Goal: Information Seeking & Learning: Learn about a topic

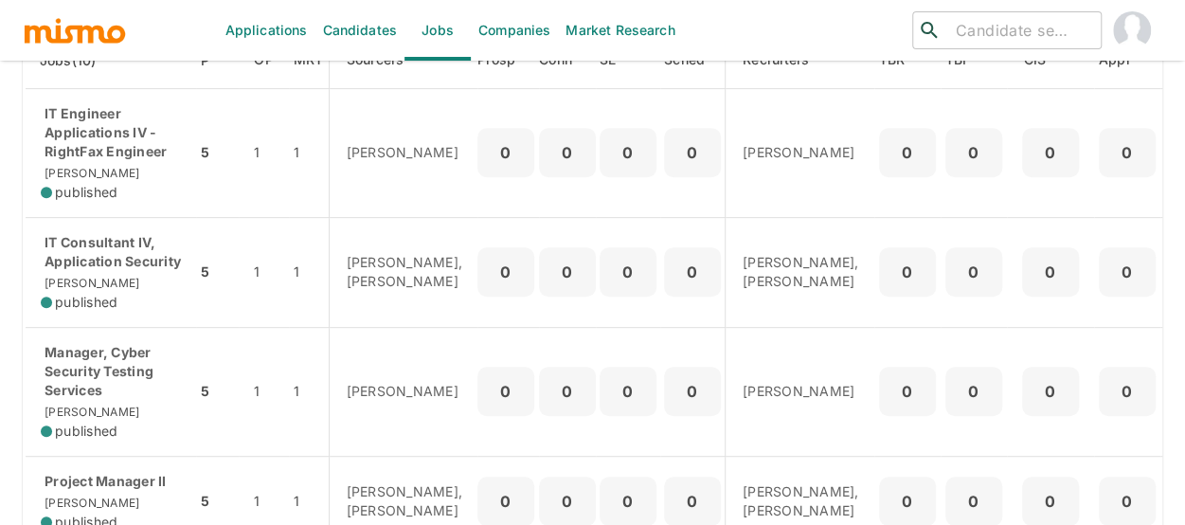
scroll to position [189, 0]
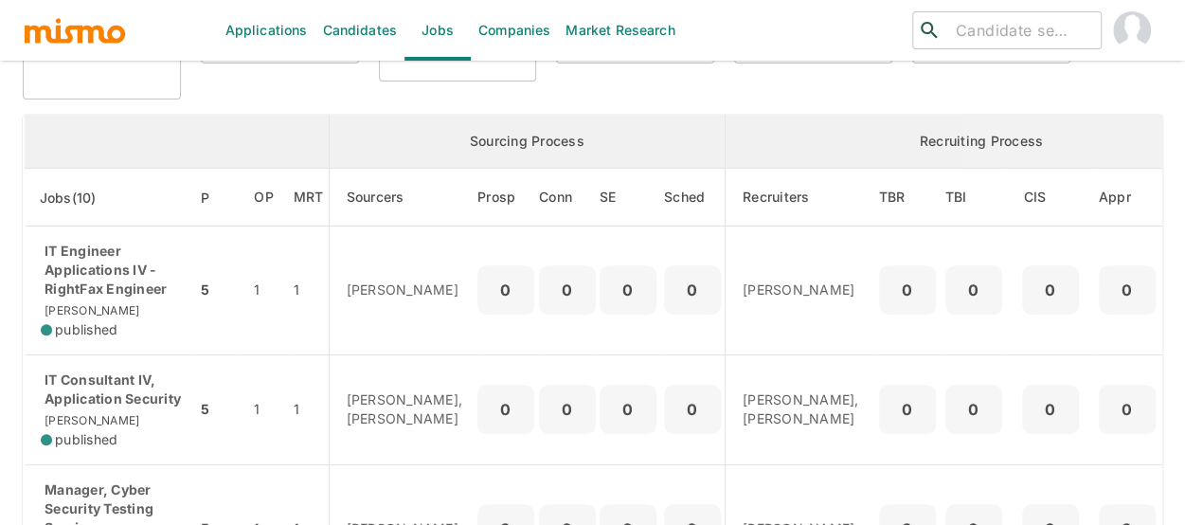
click at [996, 34] on input "search" at bounding box center [1020, 30] width 145 height 27
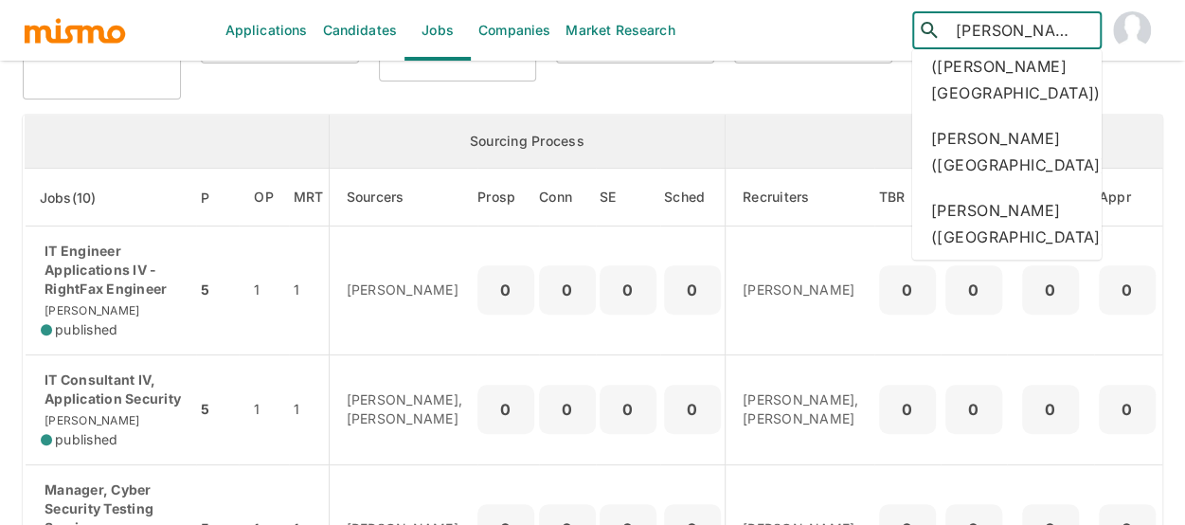
scroll to position [1705, 0]
drag, startPoint x: 993, startPoint y: 33, endPoint x: 913, endPoint y: 26, distance: 79.9
click at [913, 26] on div "​ [PERSON_NAME]" at bounding box center [1006, 30] width 189 height 38
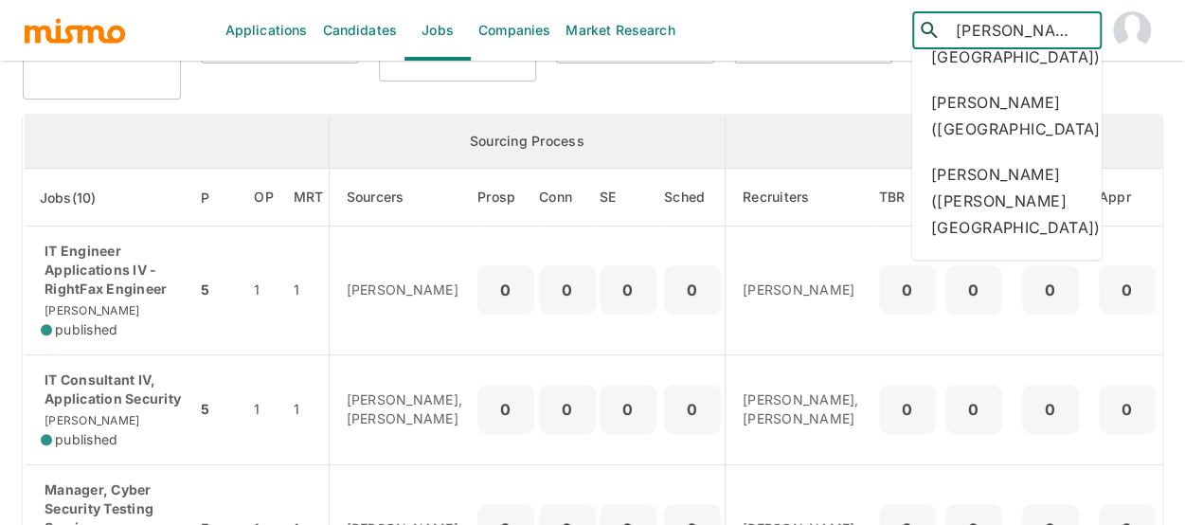
scroll to position [1326, 0]
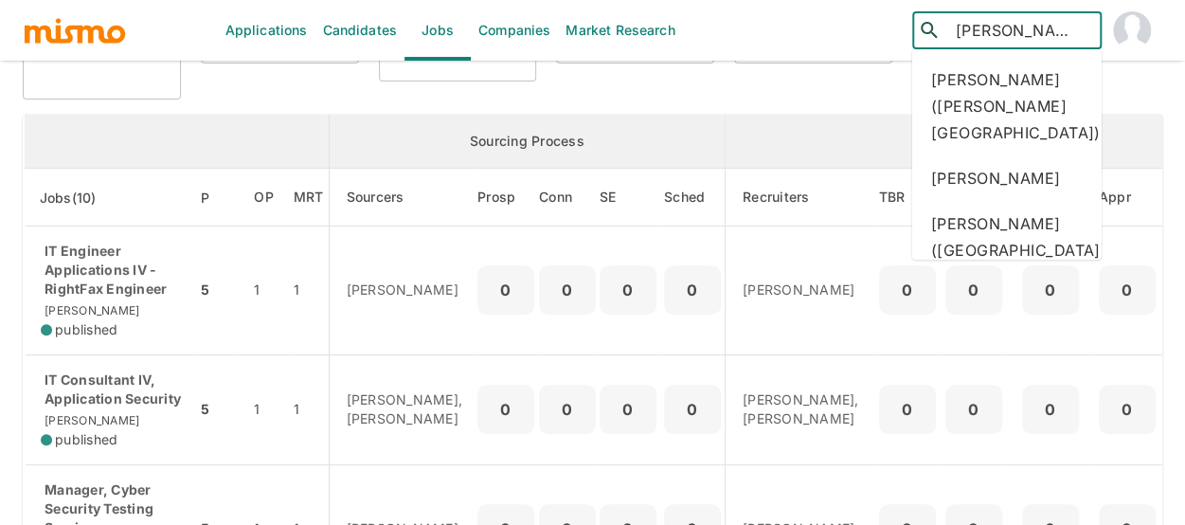
drag, startPoint x: 1006, startPoint y: 35, endPoint x: 910, endPoint y: 32, distance: 96.7
click at [910, 32] on div "​ [PERSON_NAME] ​" at bounding box center [973, 30] width 380 height 61
type input "a"
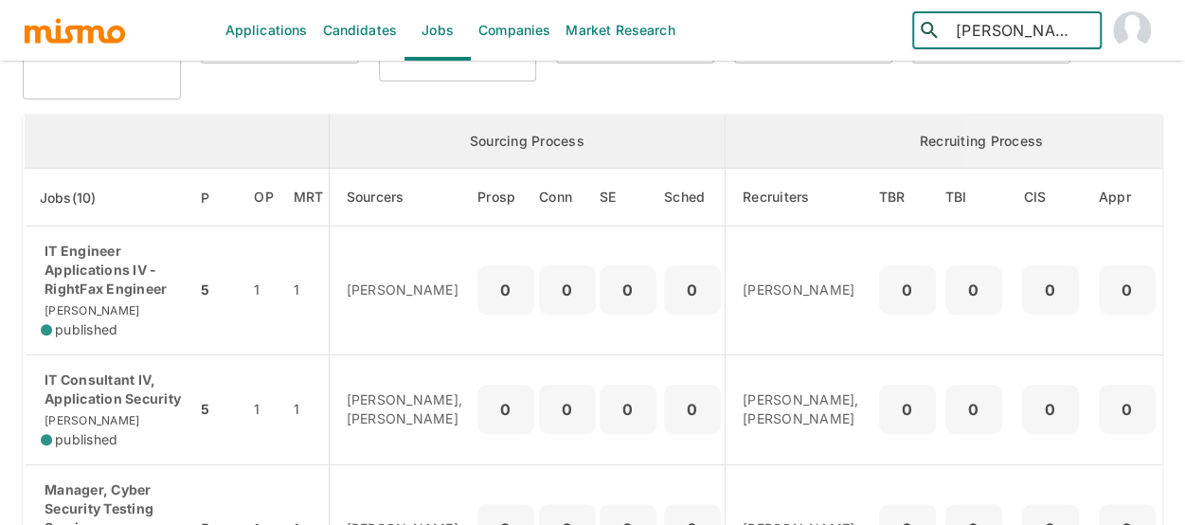
type input "[PERSON_NAME]"
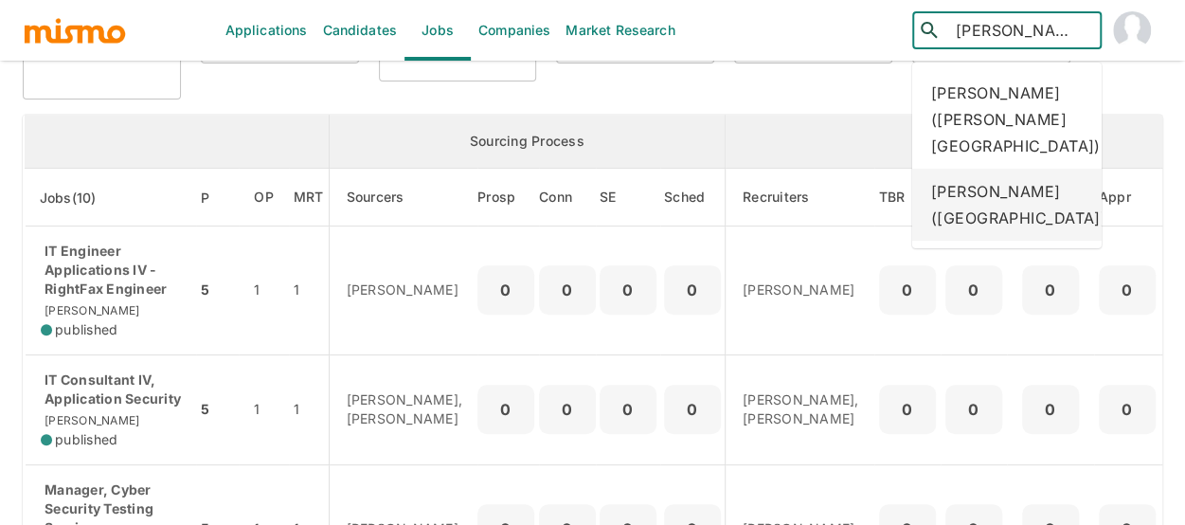
scroll to position [284, 0]
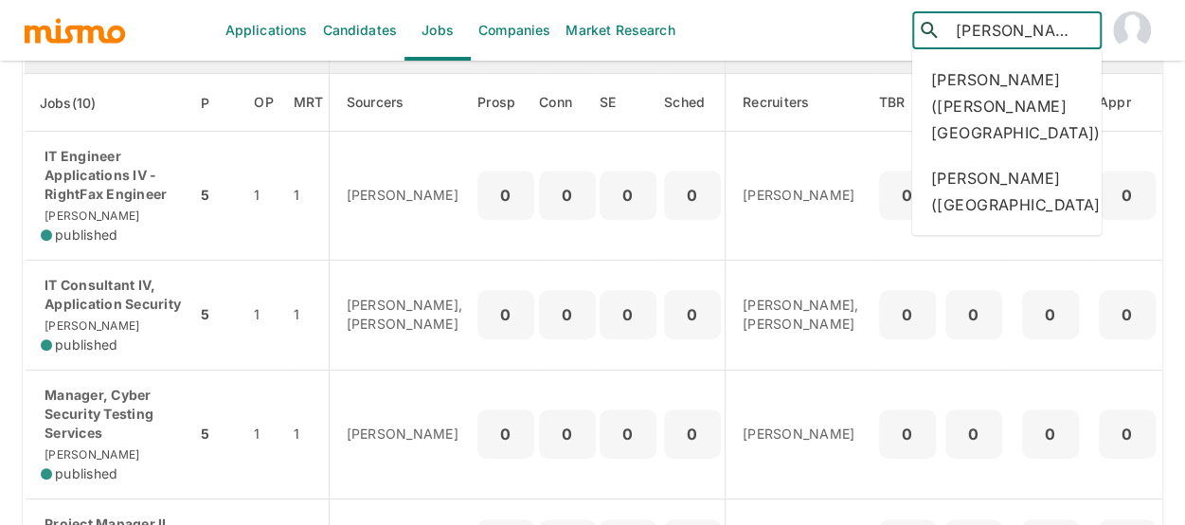
drag, startPoint x: 1009, startPoint y: 30, endPoint x: 938, endPoint y: 27, distance: 71.1
click at [938, 27] on div "​ [PERSON_NAME] ​" at bounding box center [1006, 30] width 189 height 38
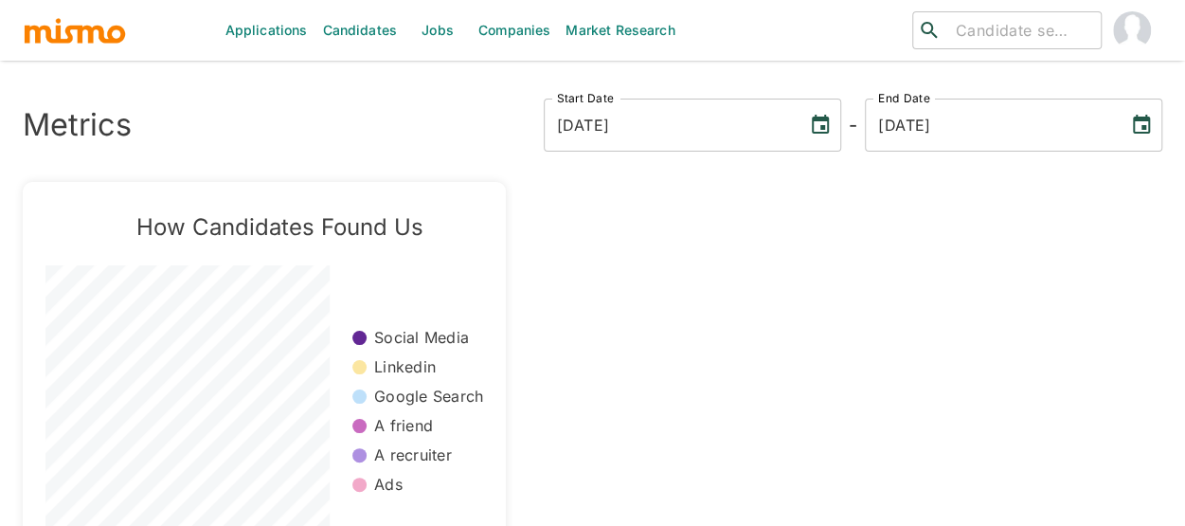
click at [434, 33] on link "Jobs" at bounding box center [438, 30] width 66 height 61
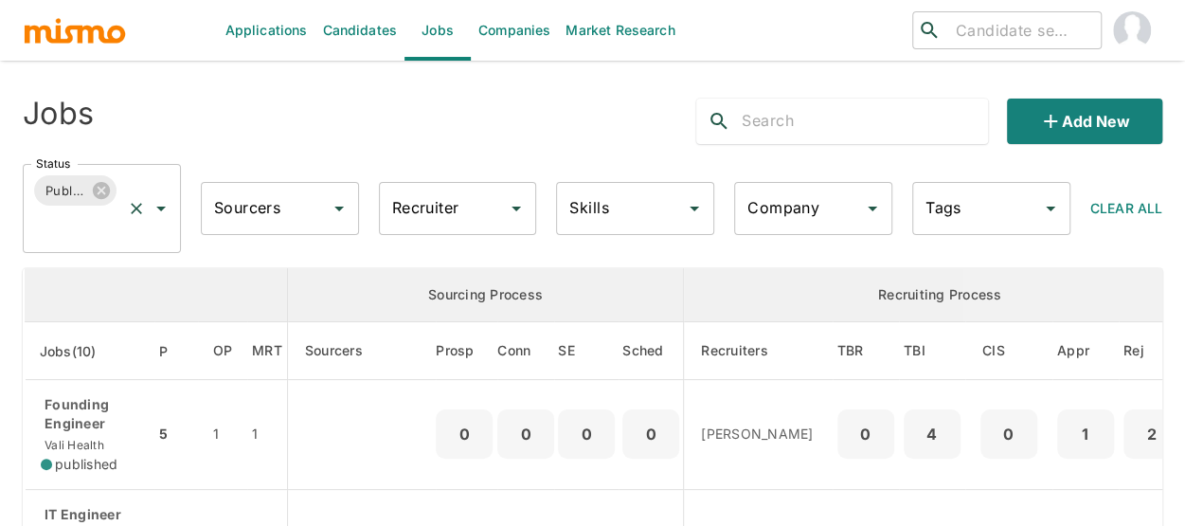
click at [165, 213] on icon "Open" at bounding box center [161, 208] width 23 height 23
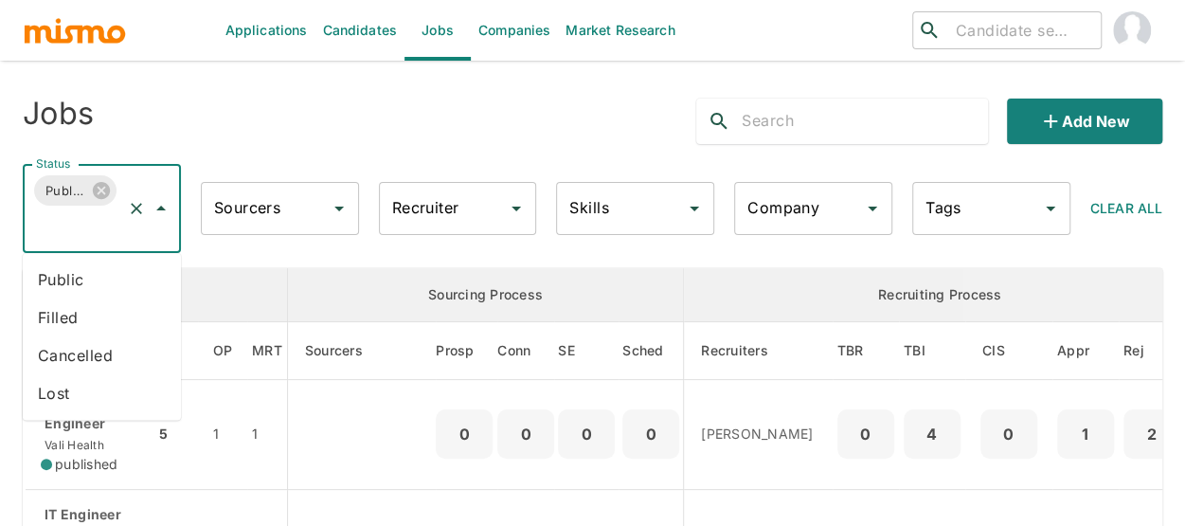
click at [89, 279] on li "Public" at bounding box center [102, 280] width 158 height 38
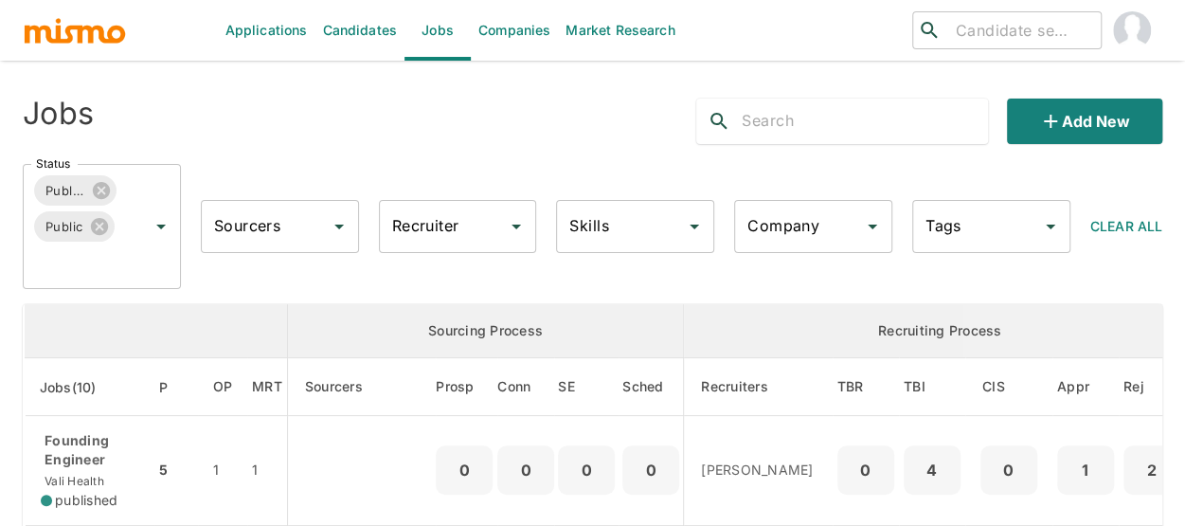
click at [428, 223] on div "Recruiter Recruiter" at bounding box center [458, 226] width 158 height 53
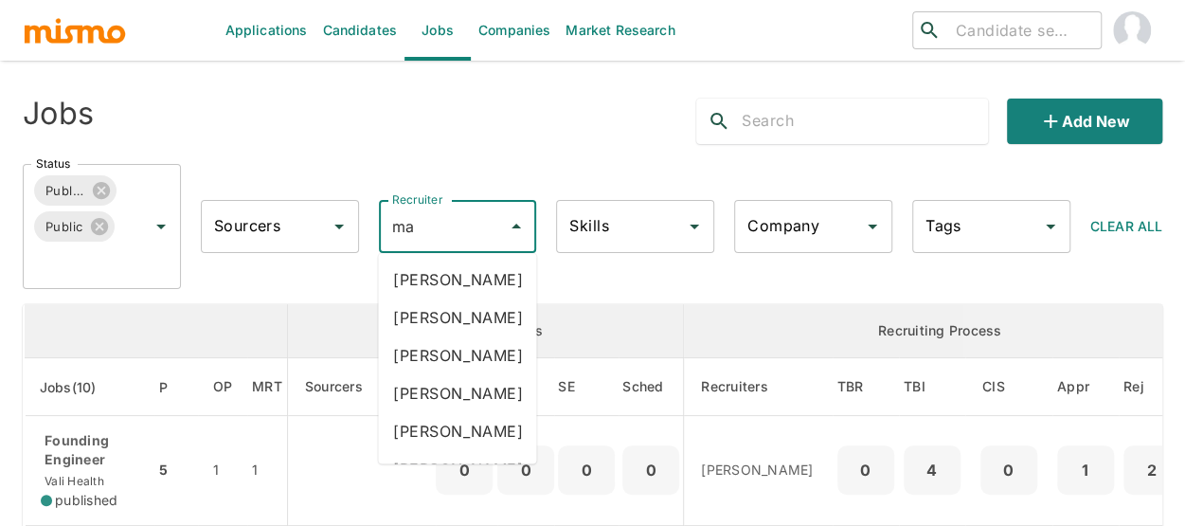
type input "mai"
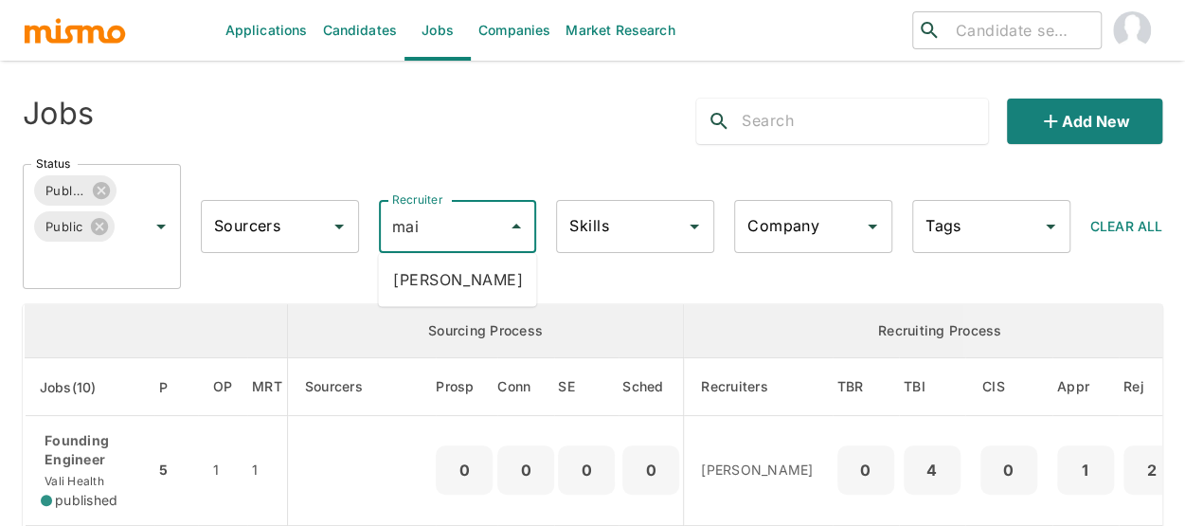
click at [439, 280] on li "[PERSON_NAME]" at bounding box center [457, 280] width 158 height 38
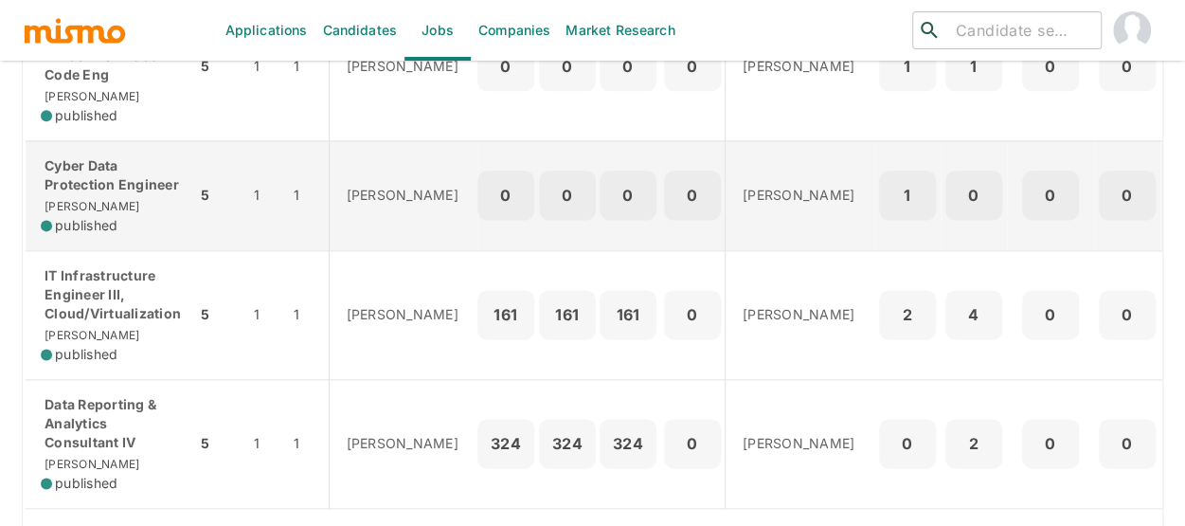
scroll to position [1137, 0]
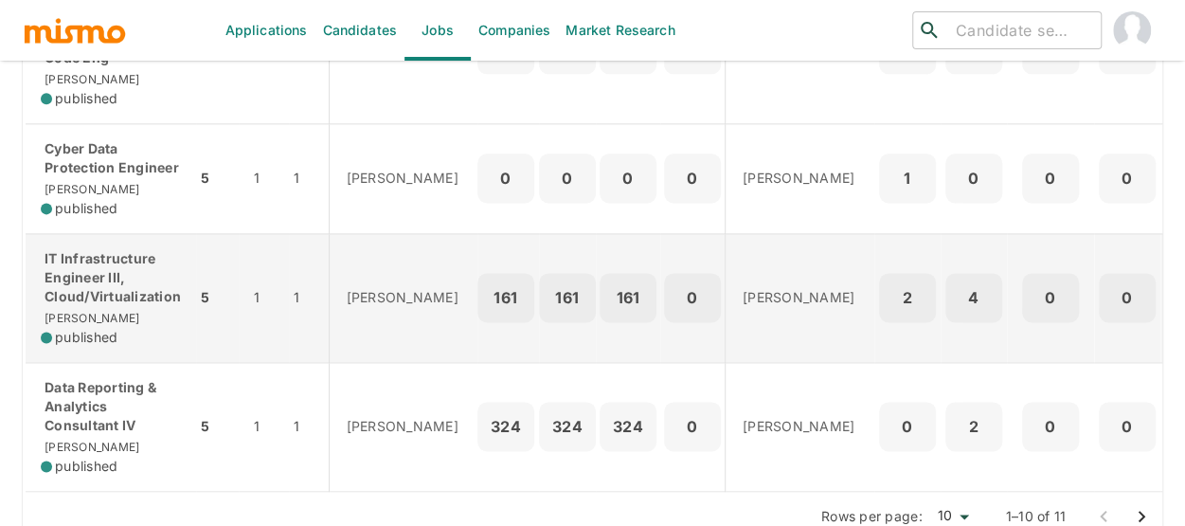
click at [89, 347] on div "IT Infrastructure Engineer III, Cloud/Virtualization Kaiser published" at bounding box center [111, 298] width 140 height 98
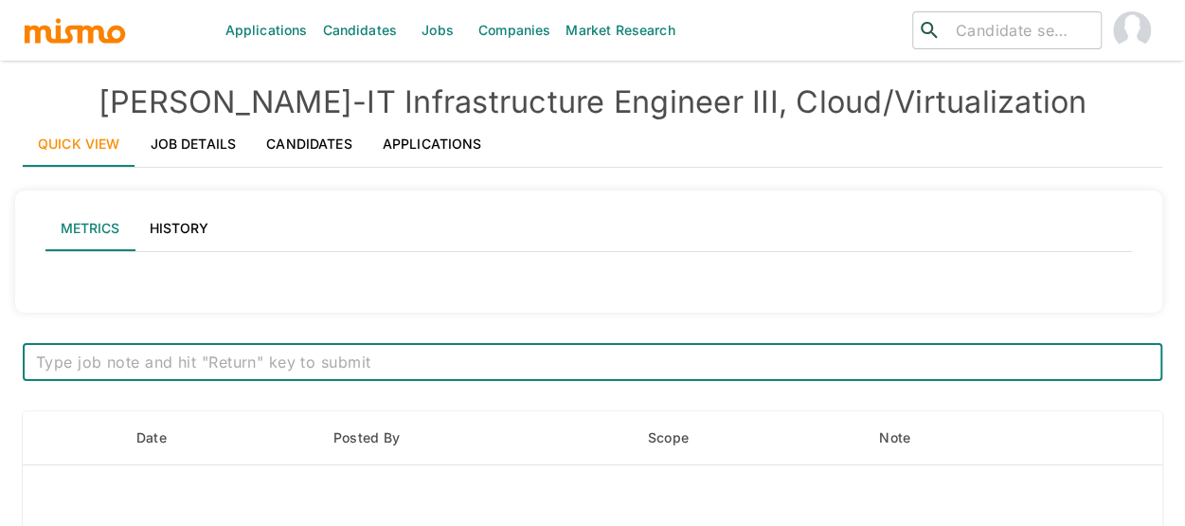
click at [195, 143] on link "Job Details" at bounding box center [193, 143] width 117 height 45
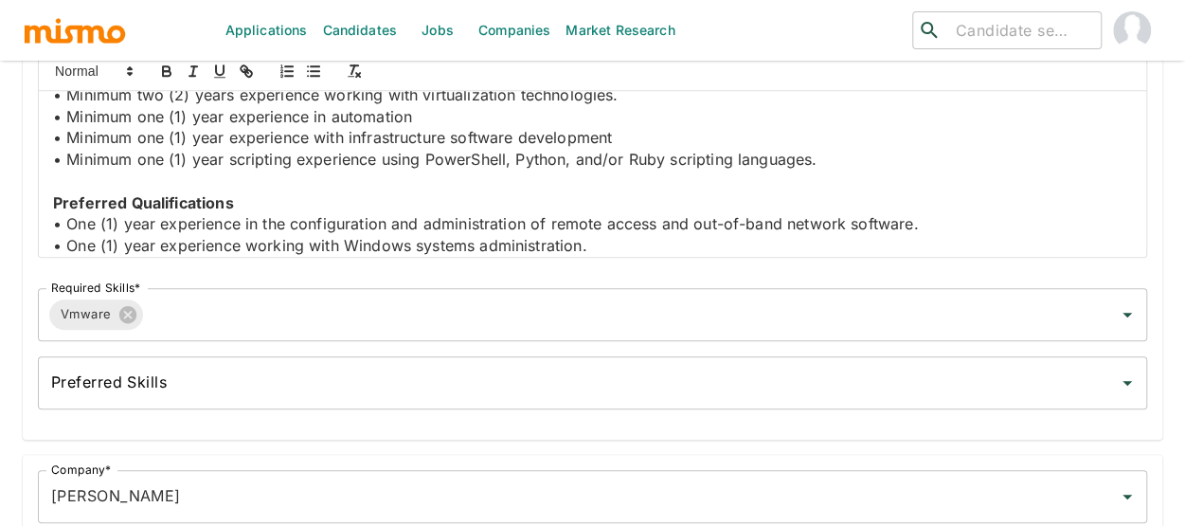
scroll to position [860, 0]
